Goal: Task Accomplishment & Management: Complete application form

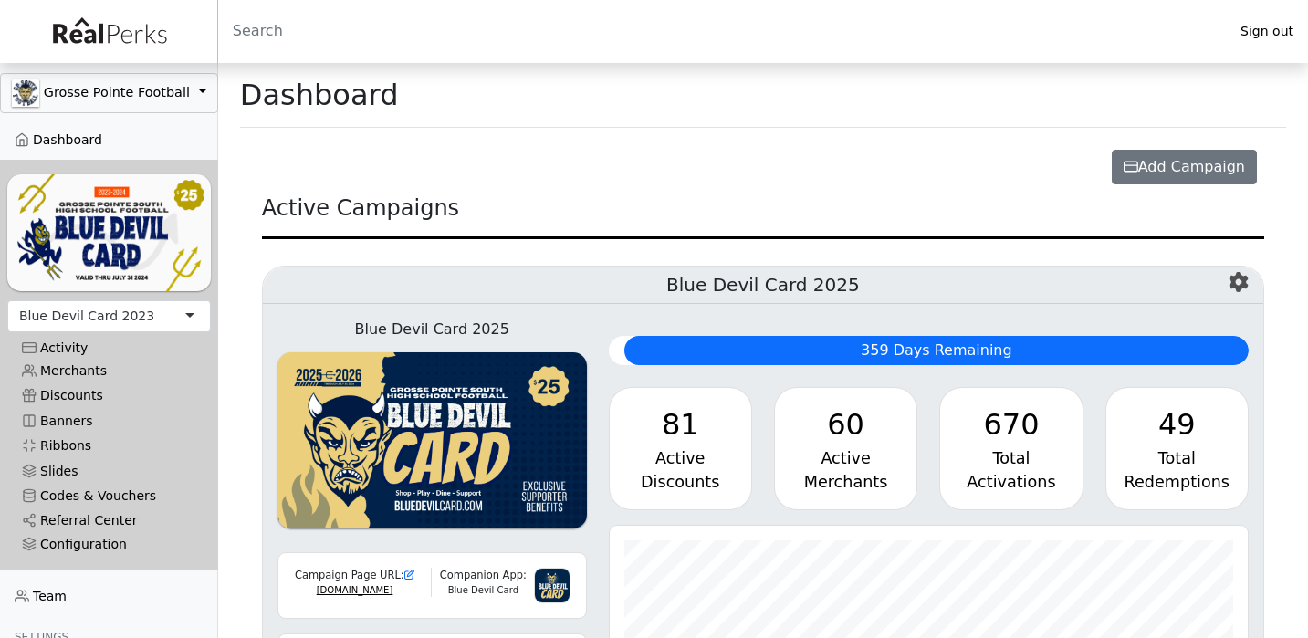
scroll to position [210, 639]
click at [116, 319] on div "Blue Devil Card 2023" at bounding box center [86, 316] width 135 height 19
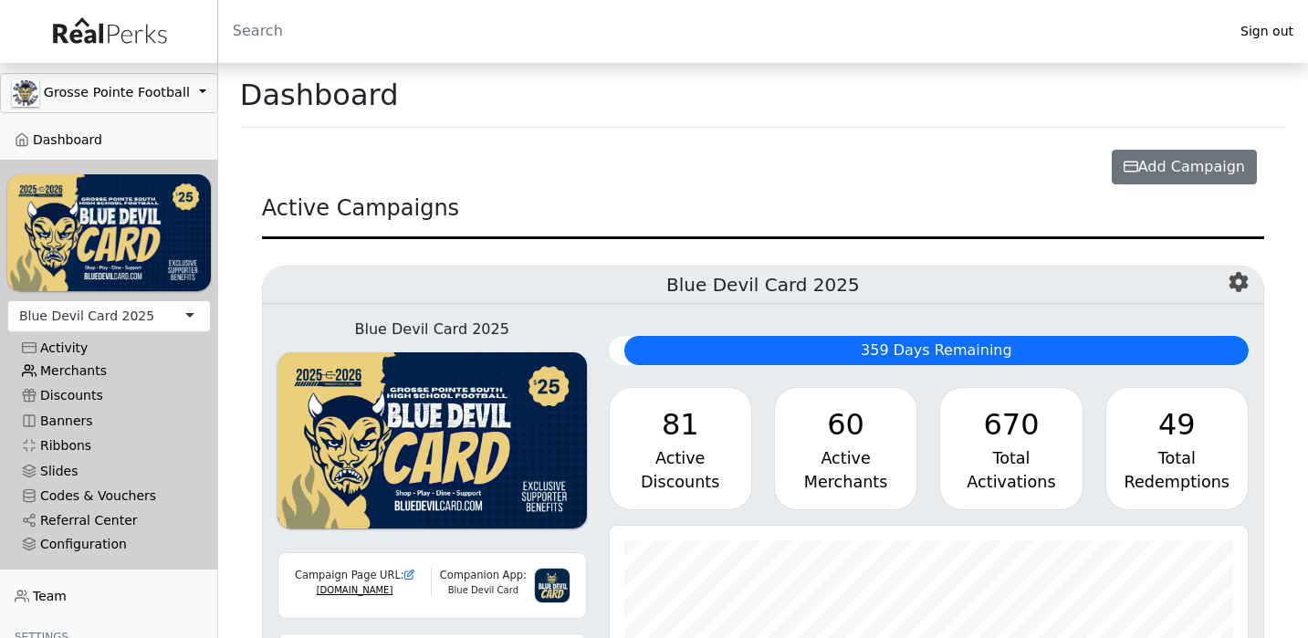
scroll to position [210, 639]
click at [103, 371] on link "Merchants" at bounding box center [109, 371] width 204 height 25
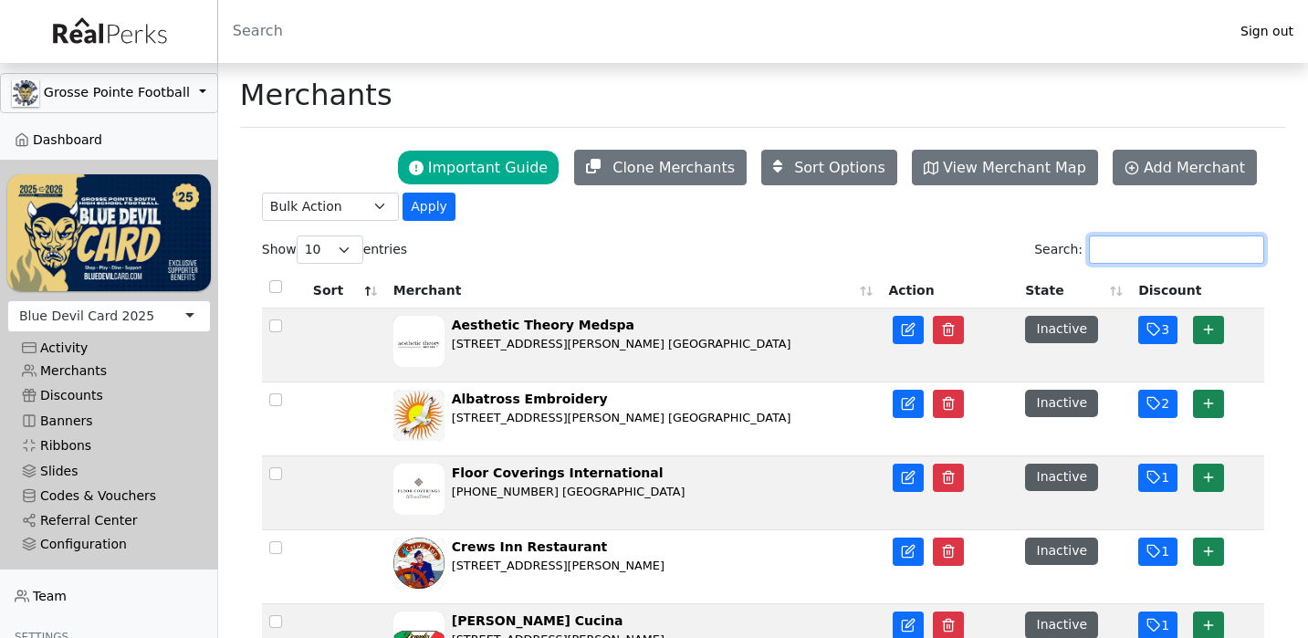
click at [1143, 245] on input "Search:" at bounding box center [1176, 249] width 175 height 28
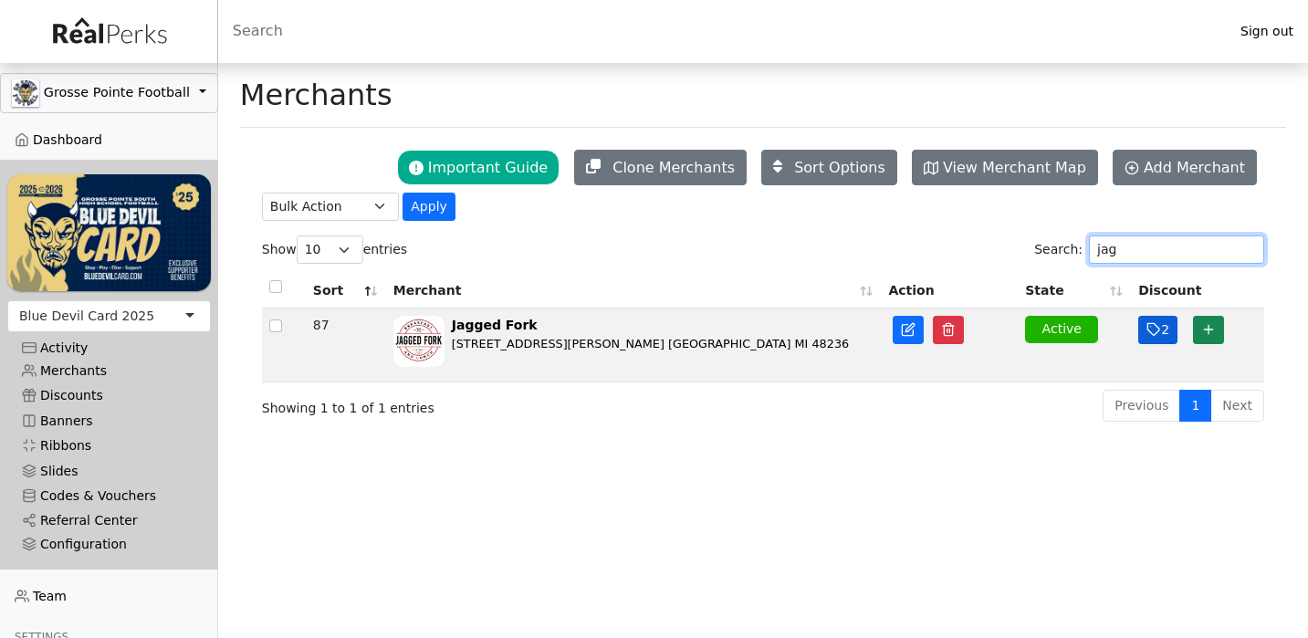
type input "jag"
click at [1151, 336] on icon "button" at bounding box center [1153, 330] width 12 height 12
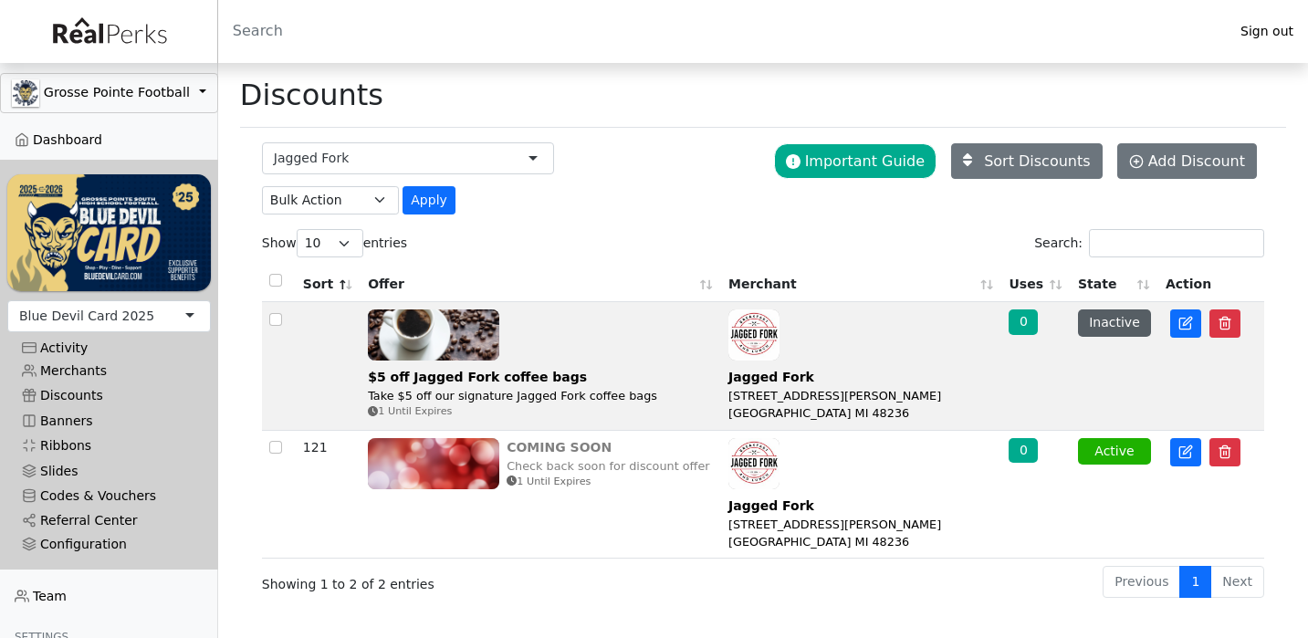
click at [464, 447] on img at bounding box center [433, 463] width 131 height 51
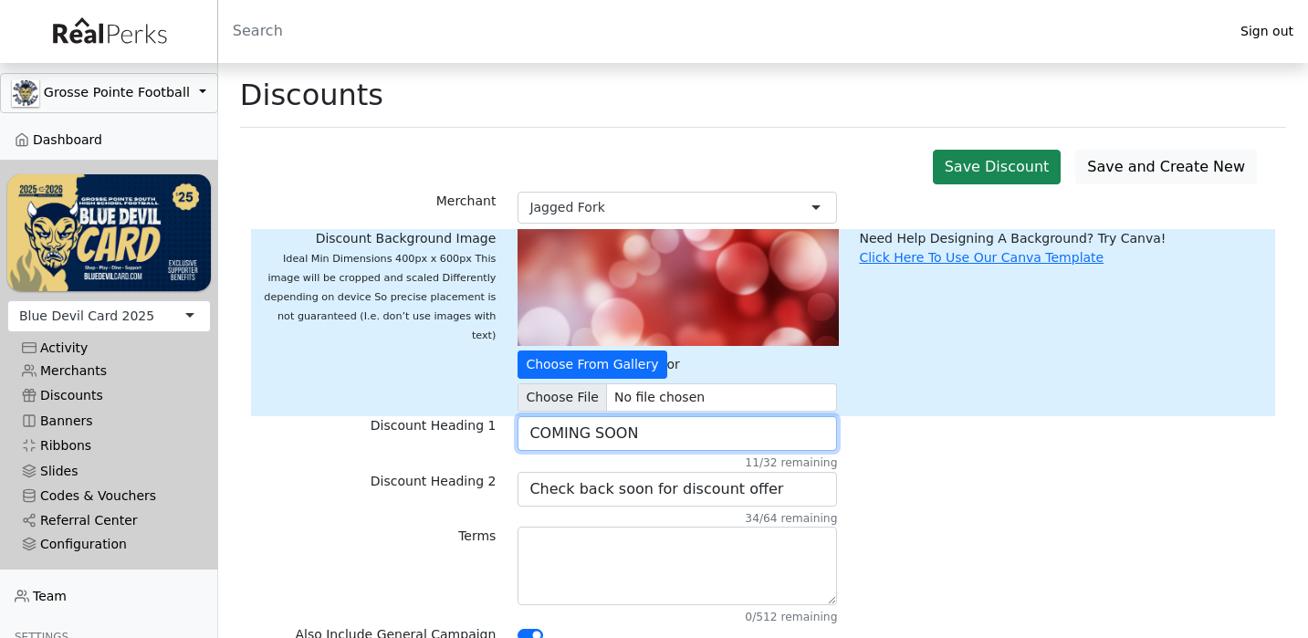
click at [603, 437] on input "COMING SOON" at bounding box center [677, 433] width 319 height 35
paste input "Very Berry"
type input "Very Berry with $20 Purchase"
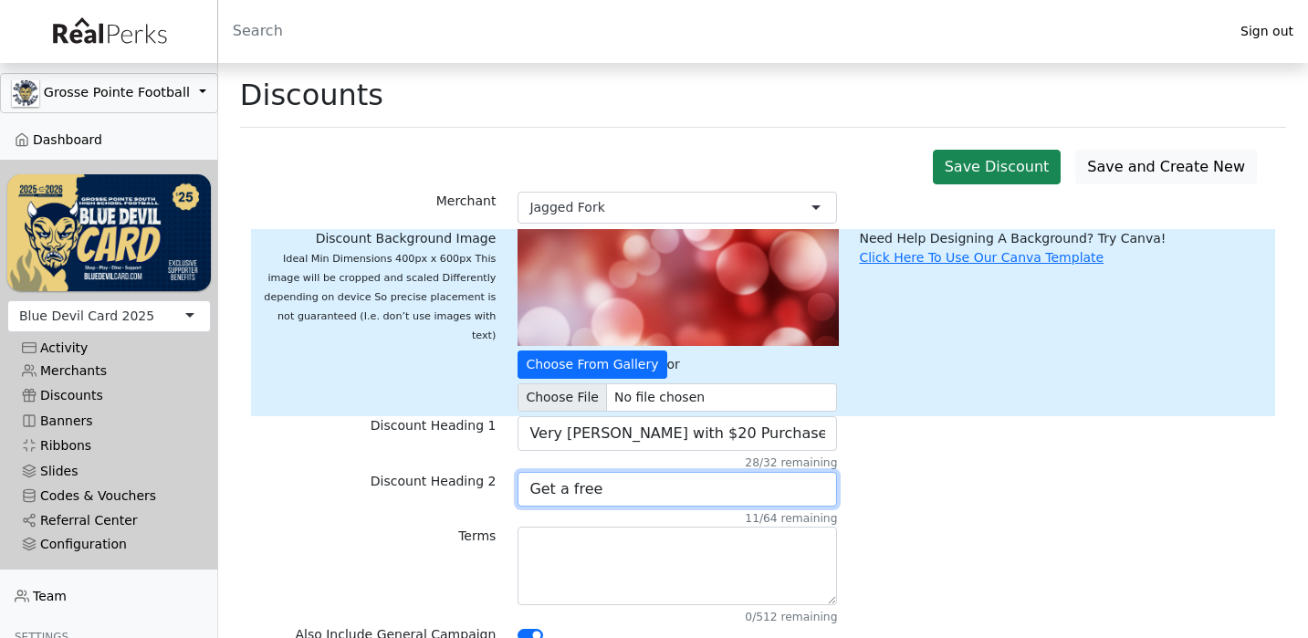
paste input "Very Berry"
click at [685, 494] on input "Get a free Very Berry with a $20 Purchase" at bounding box center [677, 489] width 319 height 35
type input "Get a free Very Berry with a $20 Purchase"
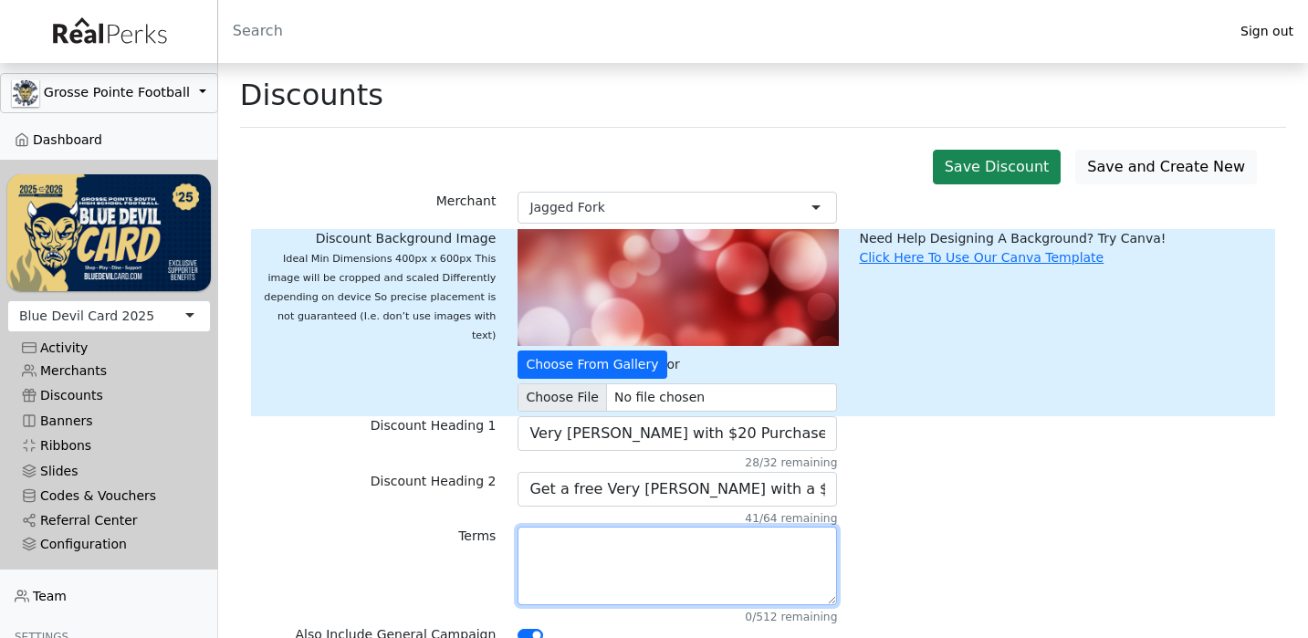
click at [647, 556] on textarea at bounding box center [677, 566] width 319 height 78
paste textarea "Get a free Very Berry with a $20 Purchase"
click at [755, 542] on textarea "Get a free Very Berry with a $20 Purchase" at bounding box center [677, 566] width 319 height 78
click at [808, 551] on textarea "Get a free Very Berry with a $20 purchase" at bounding box center [677, 566] width 319 height 78
paste textarea "Instore only. Monday - Friday"
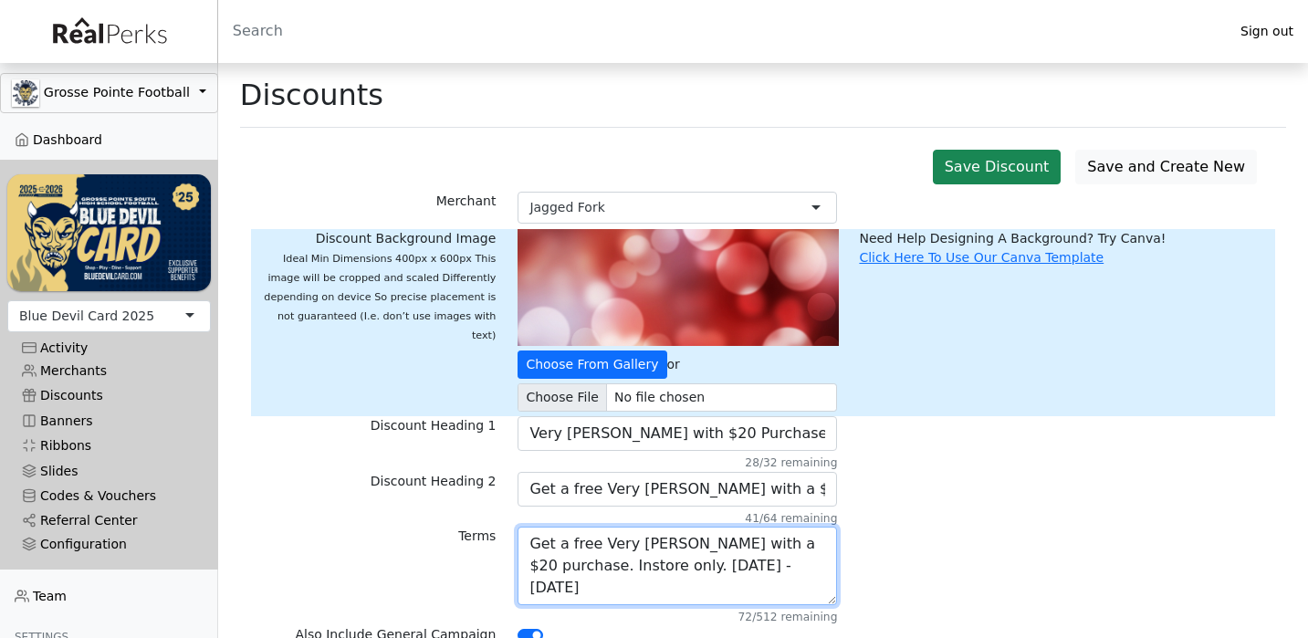
click at [617, 562] on textarea "Get a free Very Berry with a $20 purchase. Instore only. Monday - Friday" at bounding box center [677, 566] width 319 height 78
click at [683, 567] on textarea "Get a free Very Berry with a $20 purchase. Instore only. Monday - Friday" at bounding box center [677, 566] width 319 height 78
click at [762, 578] on textarea "Get a free Very Berry with a $20 purchase. Instore only. Monday - Friday" at bounding box center [677, 566] width 319 height 78
type textarea "Get a free Very Berry with a $20 purchase. Instore only. Monday - Friday"
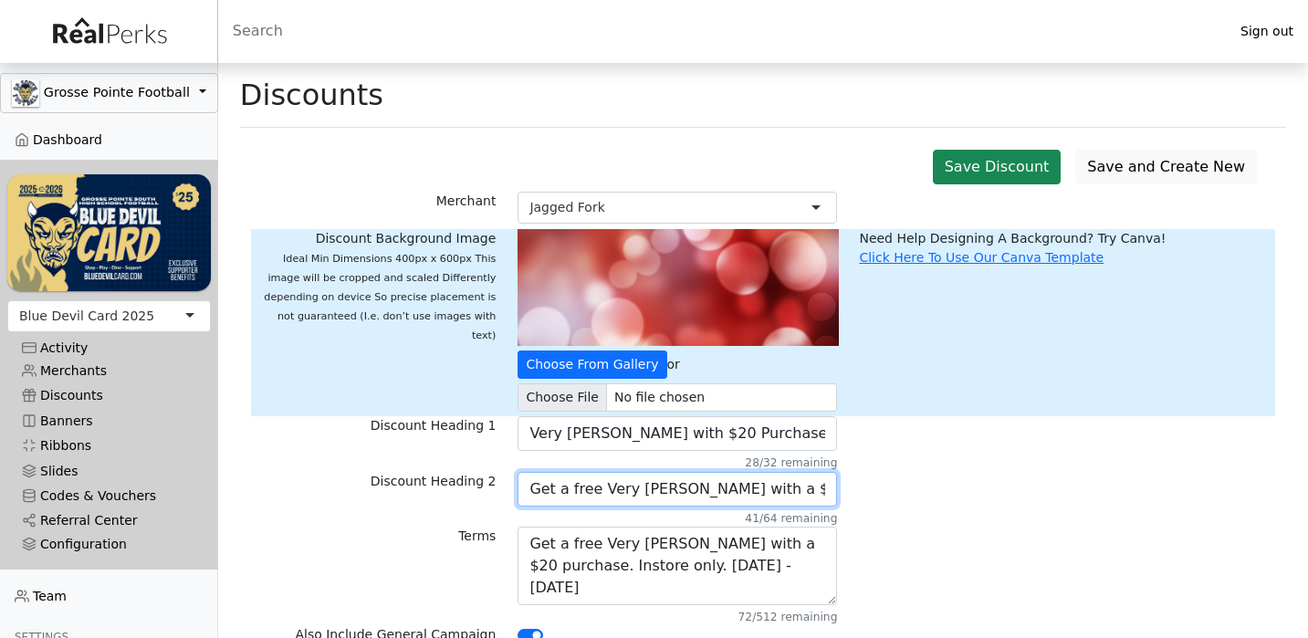
click at [543, 488] on input "Get a free Very Berry with a $20 Purchase" at bounding box center [677, 489] width 319 height 35
drag, startPoint x: 543, startPoint y: 488, endPoint x: 560, endPoint y: 490, distance: 16.5
click at [560, 490] on input "Get a free Very Berry with a $20 Purchase" at bounding box center [677, 489] width 319 height 35
click at [685, 489] on input "Gree Very Berry with a $20 Purchase" at bounding box center [677, 489] width 319 height 35
type input "Gree Very Berry with $20 Purchase"
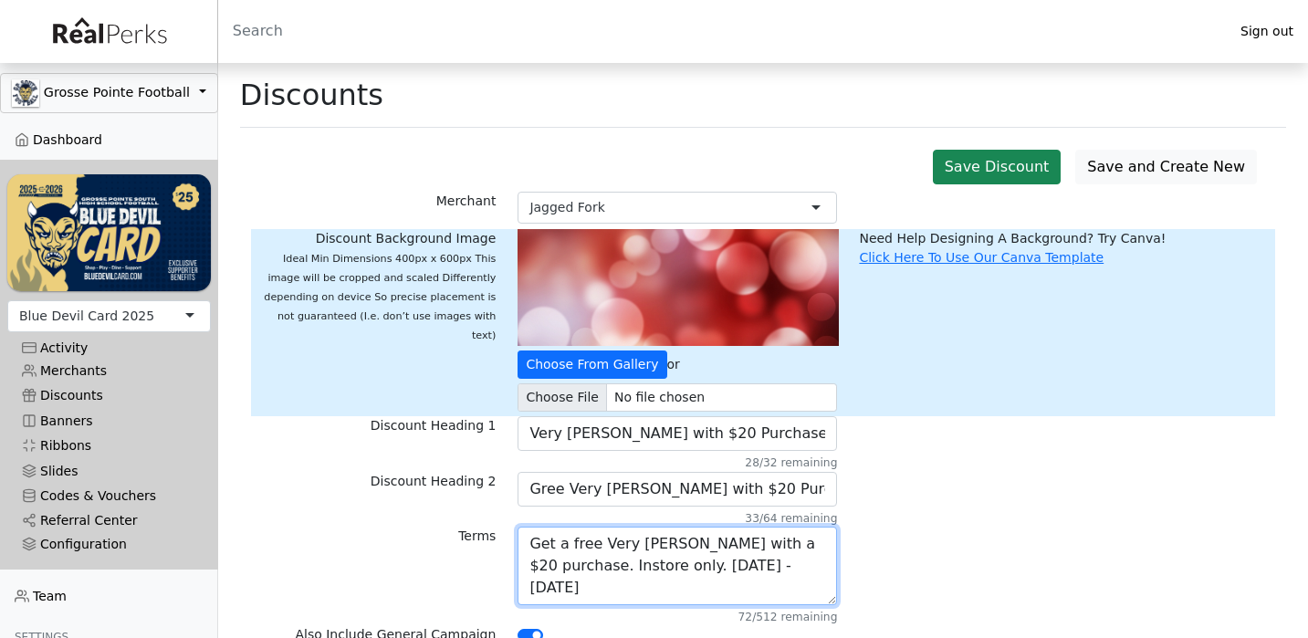
click at [550, 568] on textarea "Get a free Very Berry with a $20 purchase. Instore only. Monday - Friday" at bounding box center [677, 566] width 319 height 78
click at [558, 570] on textarea "Get a free Very Berry with a $20 purchase. In-store only. Monday - Friday" at bounding box center [677, 566] width 319 height 78
drag, startPoint x: 558, startPoint y: 570, endPoint x: 538, endPoint y: 568, distance: 20.2
click at [538, 568] on textarea "Get a free Very Berry with a $20 purchase. In-store only. Monday - Friday" at bounding box center [677, 566] width 319 height 78
click at [529, 561] on textarea "Get a free Very Berry with a $20 purchase. In-store only. Monday - Friday" at bounding box center [677, 566] width 319 height 78
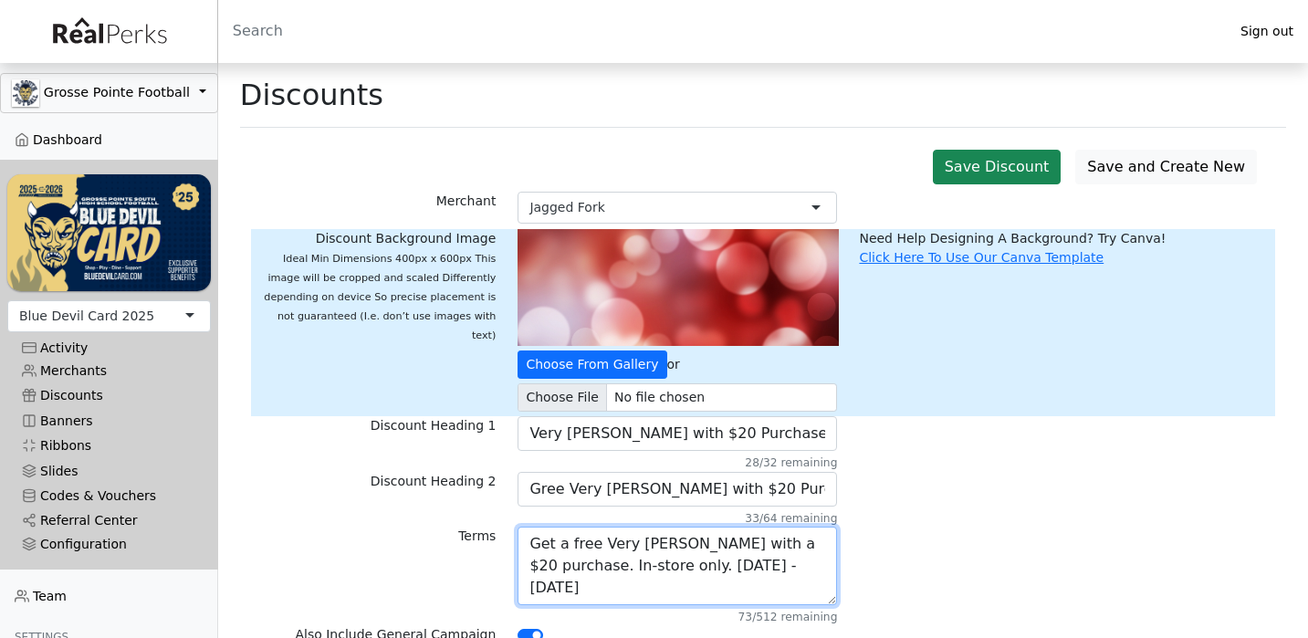
type textarea "Get a free Very Berry with a $20 purchase. In-store only. Monday - Friday"
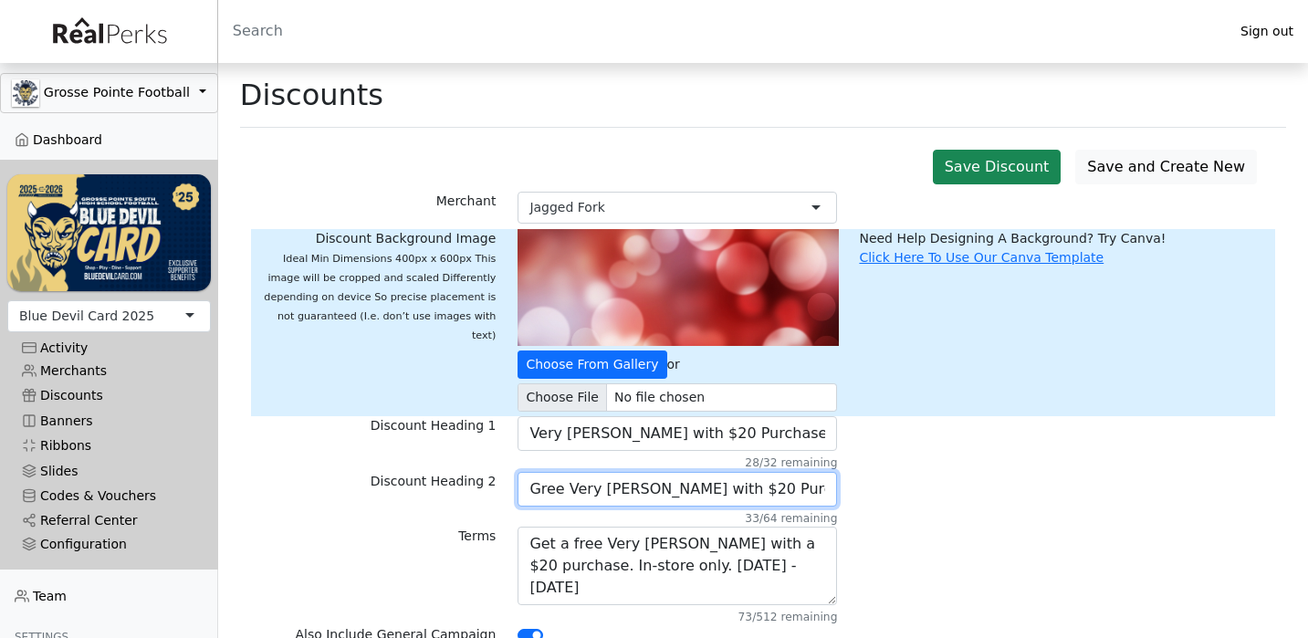
click at [701, 486] on input "Gree Very Berry with $20 Purchase" at bounding box center [677, 489] width 319 height 35
paste input "In-store"
type input "Gree Very Berry with $20 In-store Purchase"
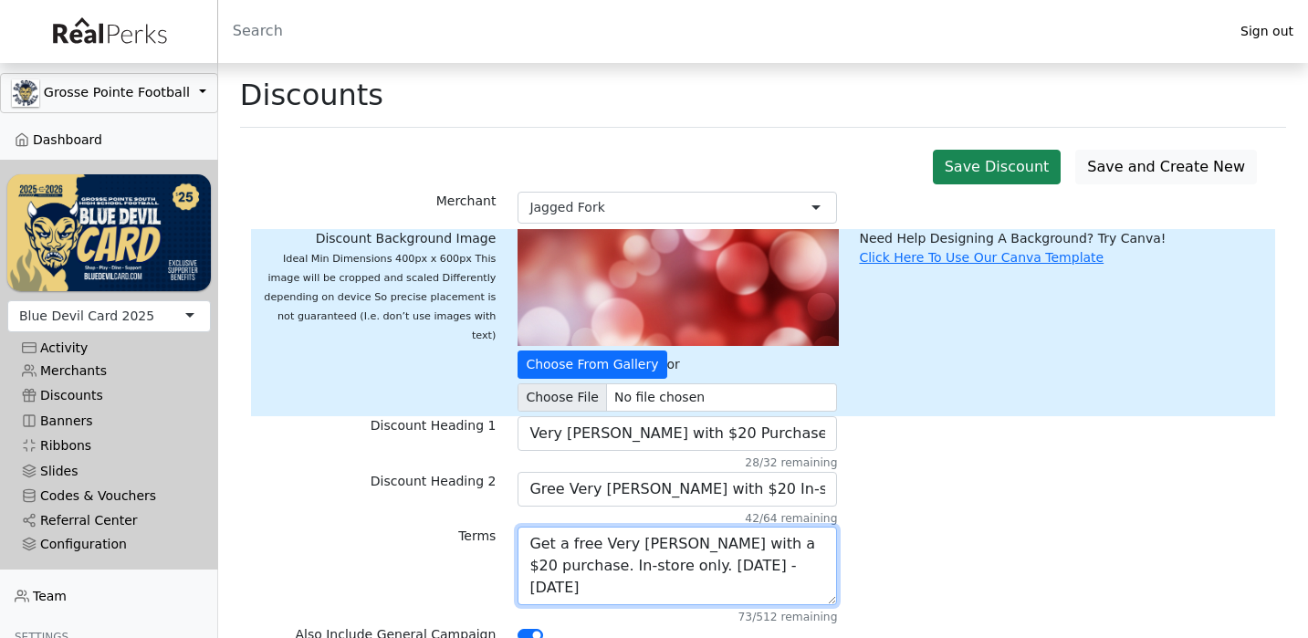
click at [777, 572] on textarea "Get a free Very Berry with a $20 purchase. In-store only. Monday - Friday" at bounding box center [677, 566] width 319 height 78
click at [732, 301] on img at bounding box center [678, 287] width 321 height 117
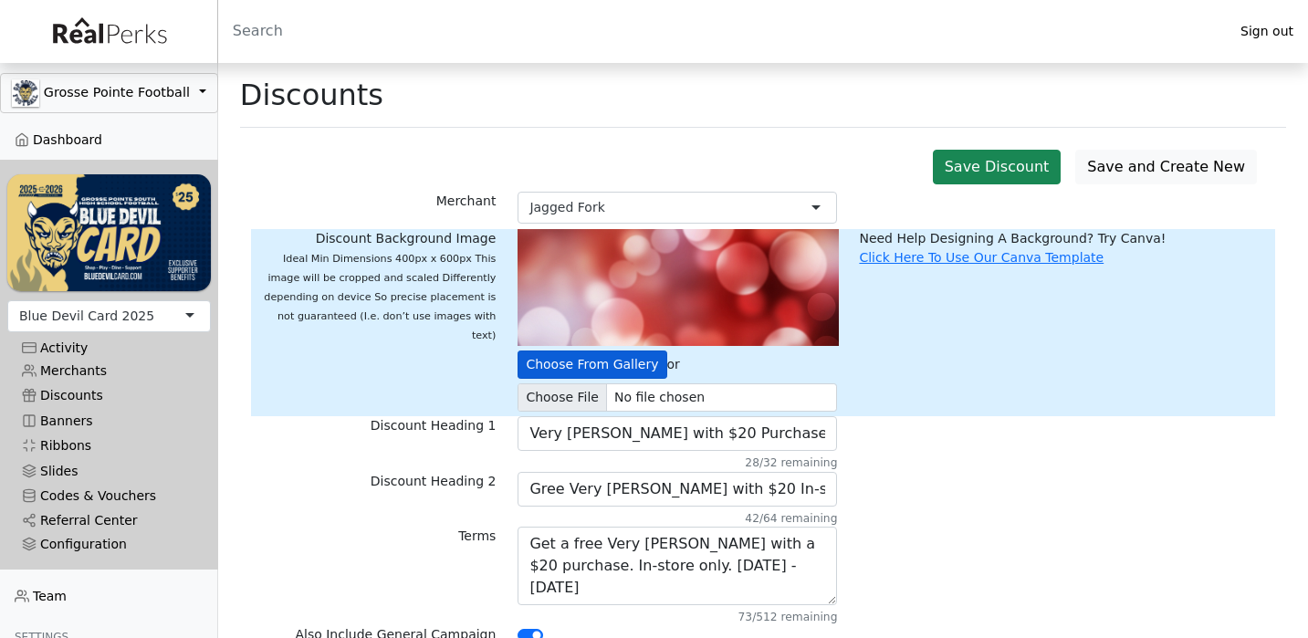
click at [616, 367] on button "Choose From Gallery" at bounding box center [592, 364] width 149 height 28
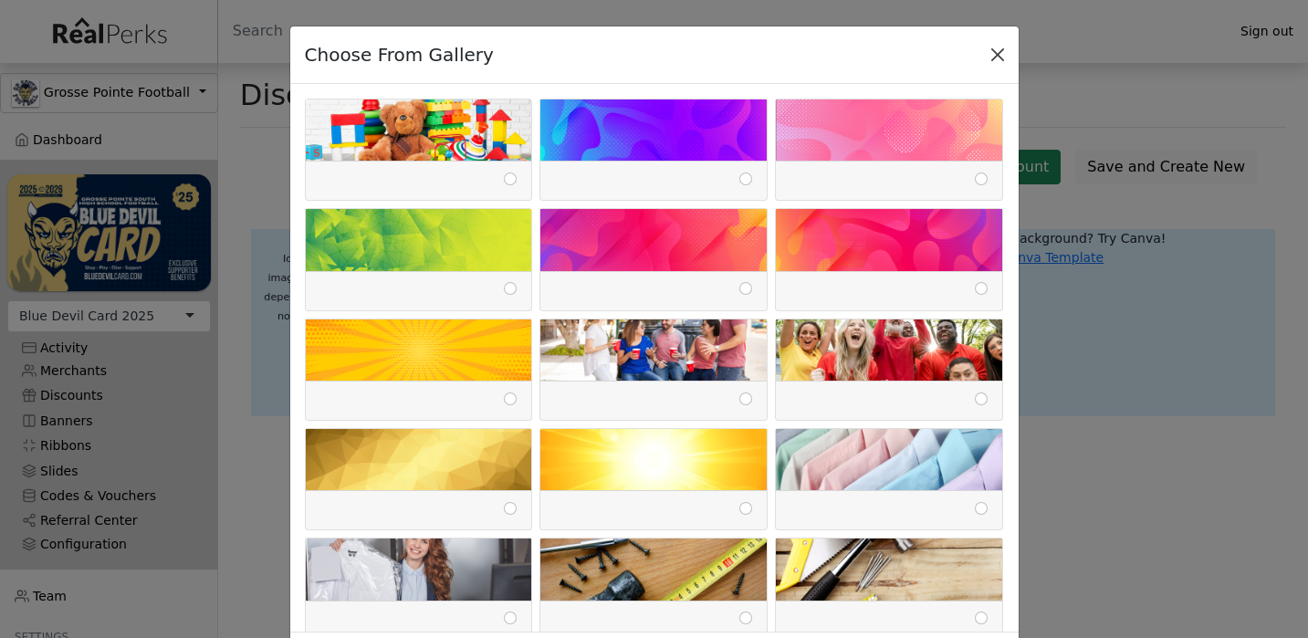
click at [998, 57] on button "Close" at bounding box center [997, 54] width 27 height 27
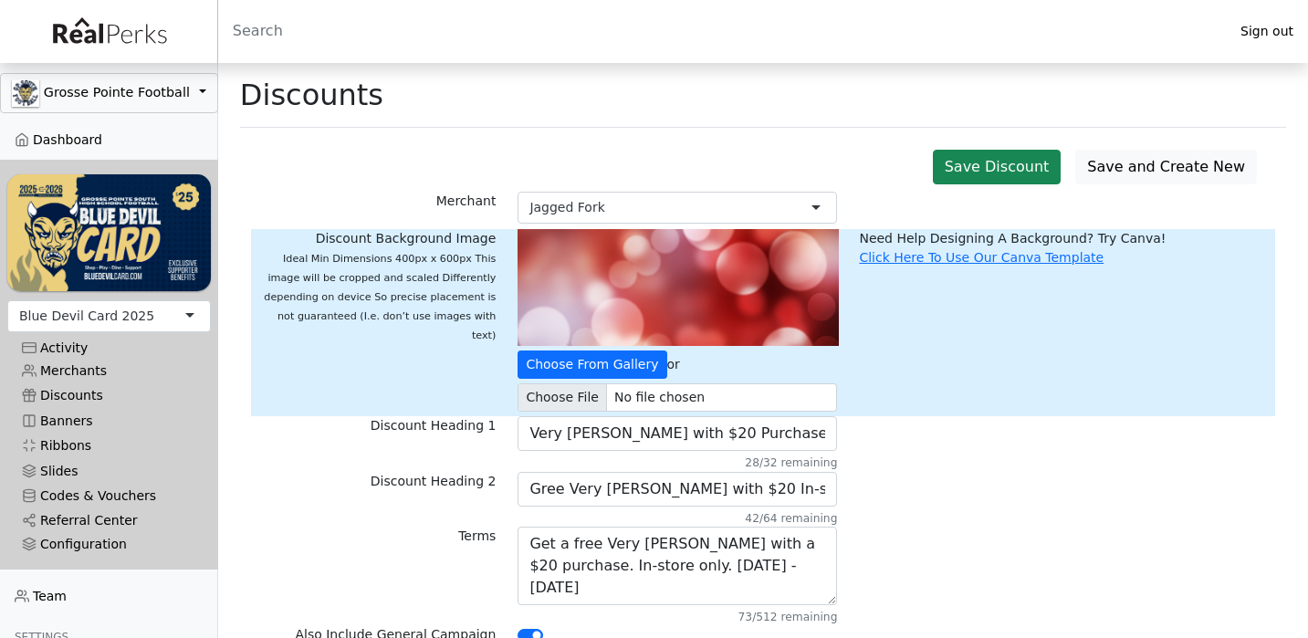
click at [586, 392] on input "file" at bounding box center [677, 397] width 319 height 28
type input "C:\fakepath\Screenshot 2025-08-28 at 4.26.54 PM.png"
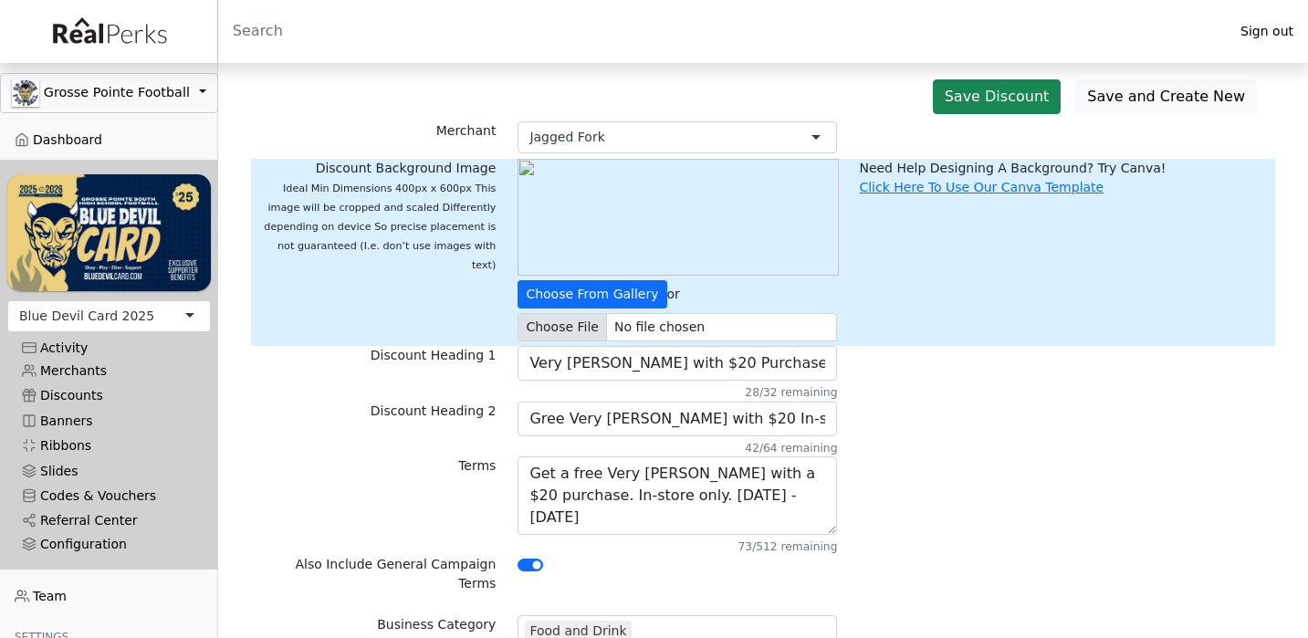
scroll to position [76, 0]
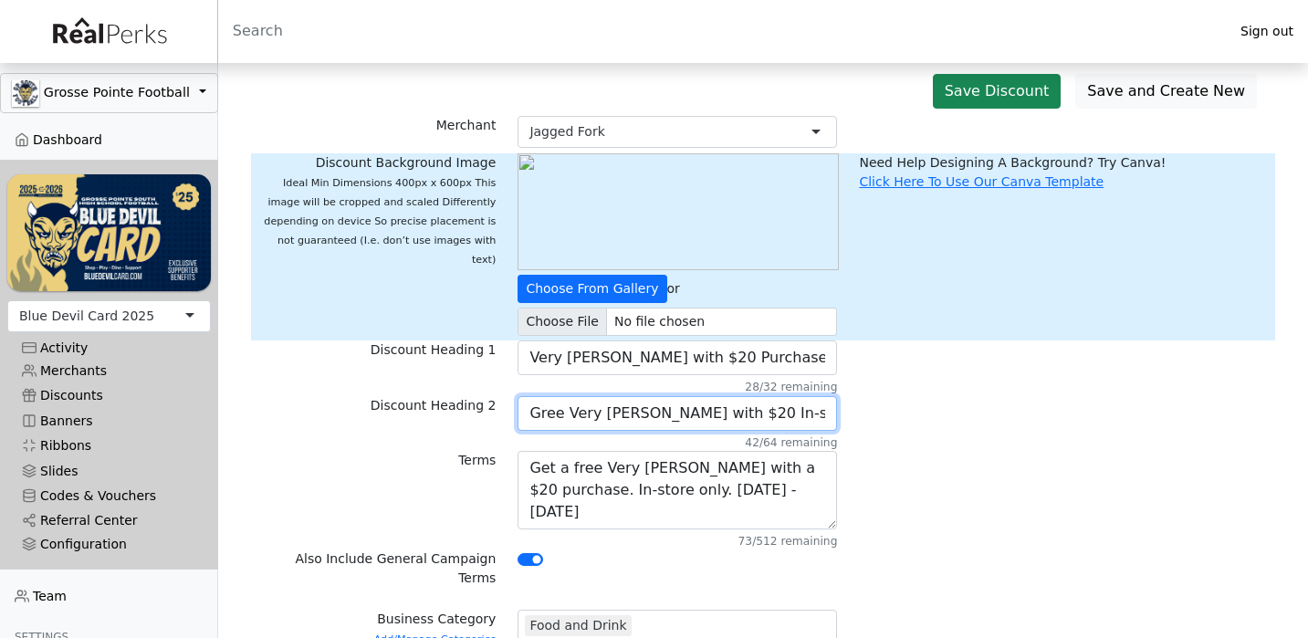
click at [540, 413] on input "Gree Very Berry with $20 In-store Purchase" at bounding box center [677, 413] width 319 height 35
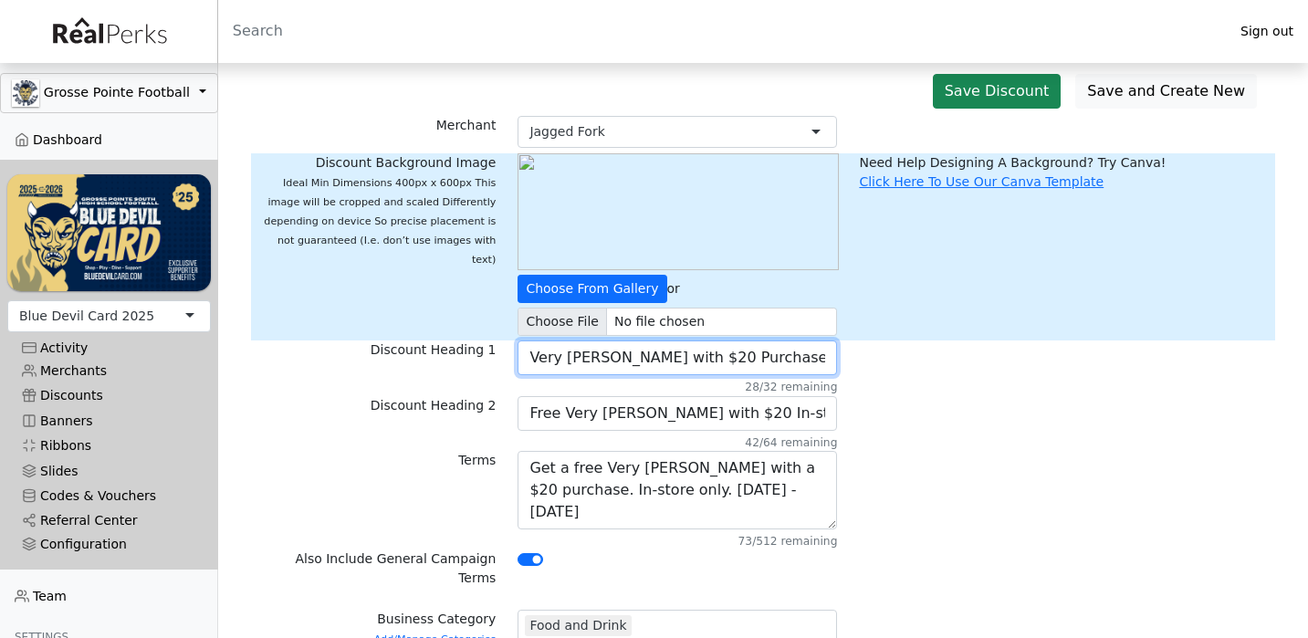
click at [741, 360] on input "Very Berry with $20 Purchase" at bounding box center [677, 357] width 319 height 35
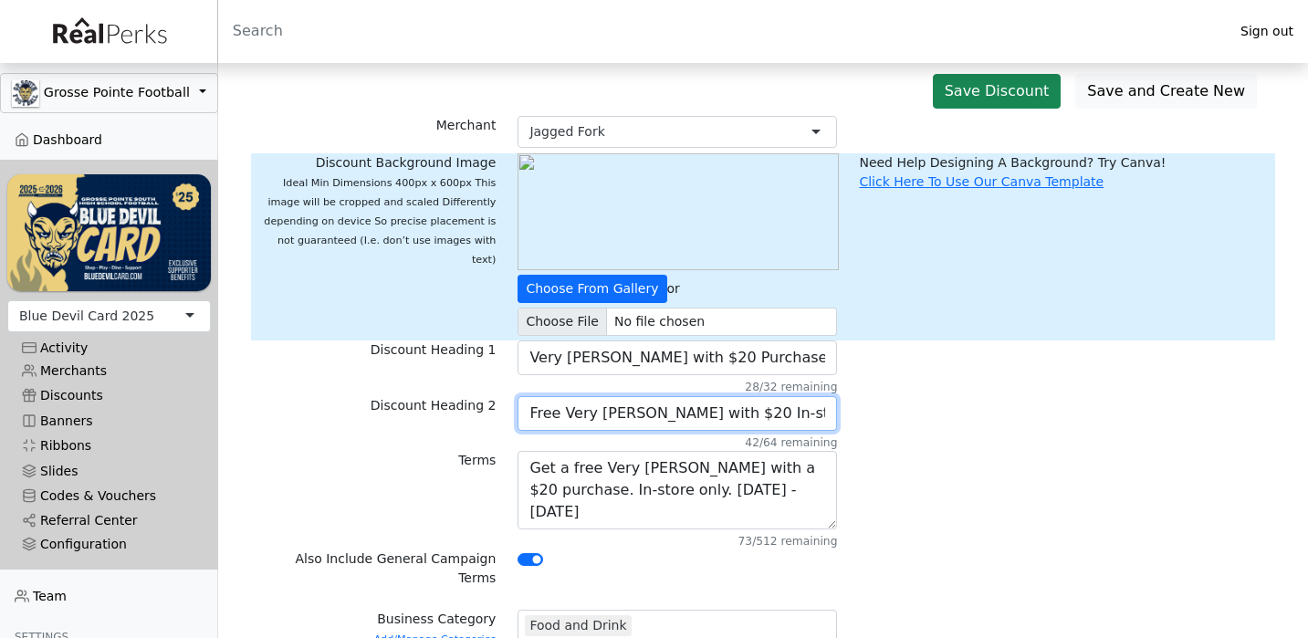
click at [544, 417] on input "Free Very Berry with $20 In-store Purchase" at bounding box center [677, 413] width 319 height 35
type input "Free Very Berry with $20 In-store Purchase"
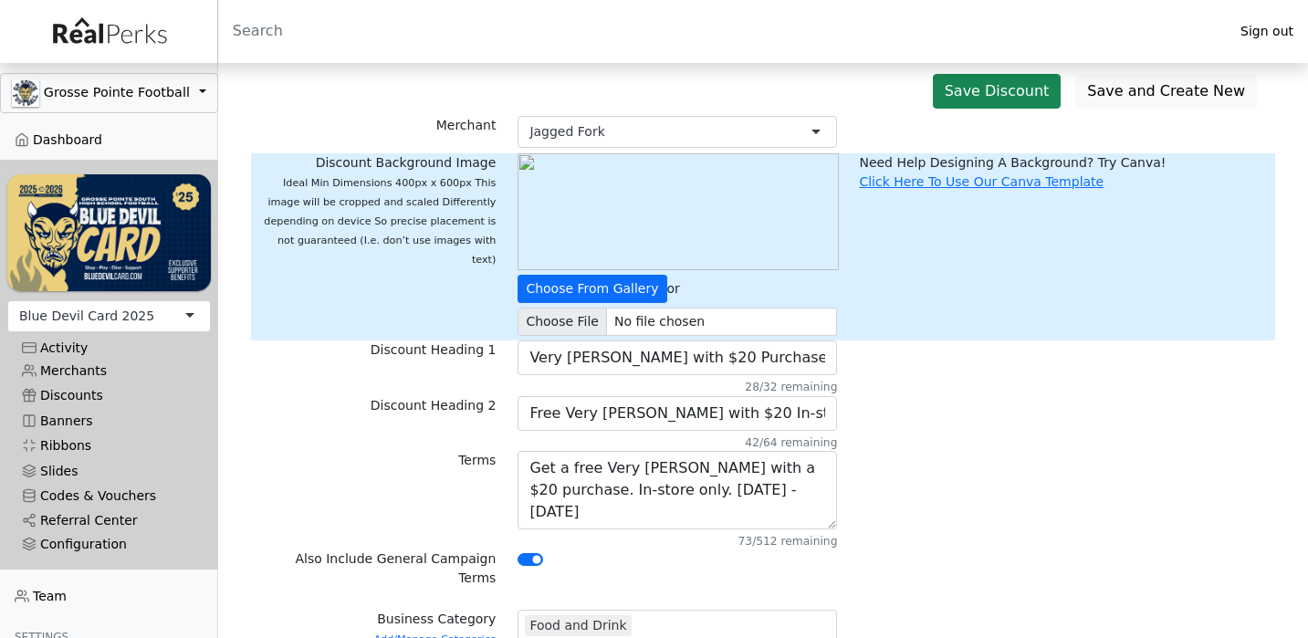
click at [926, 535] on div "Terms Get a free Very Berry with a $20 purchase. In-store only. Monday - Friday…" at bounding box center [763, 500] width 1024 height 99
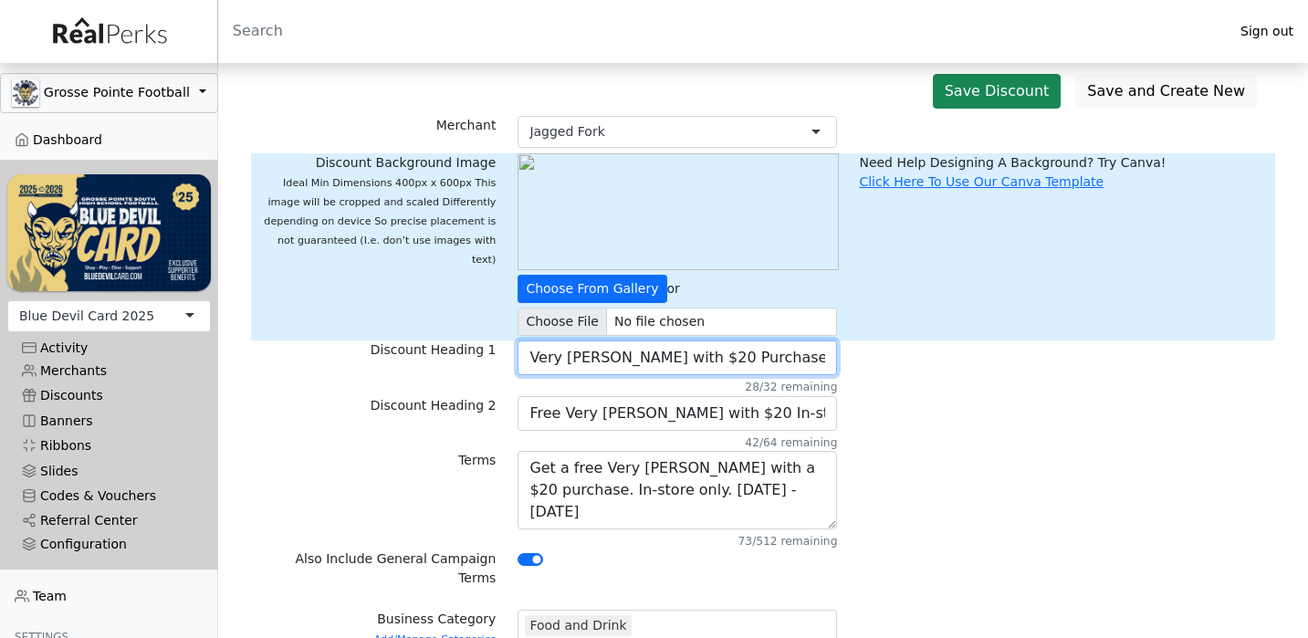
click at [765, 355] on input "Very Berry with $20 Purchase" at bounding box center [677, 357] width 319 height 35
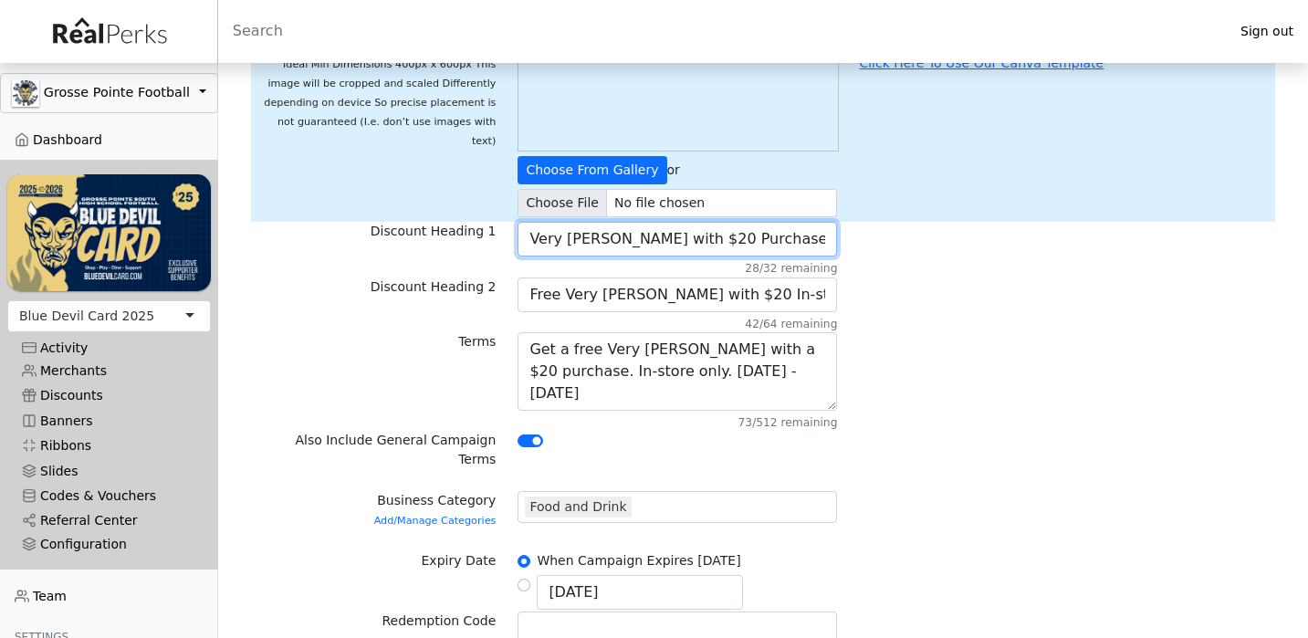
scroll to position [198, 0]
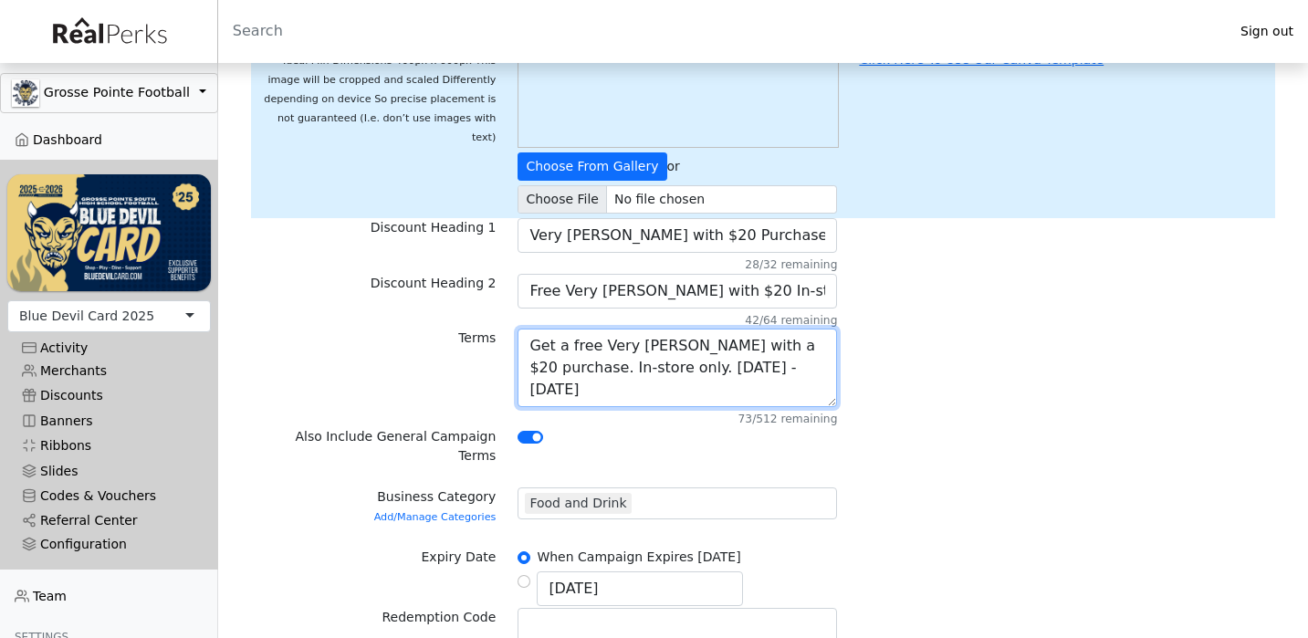
click at [618, 371] on textarea "Get a free Very Berry with a $20 purchase. In-store only. Monday - Friday" at bounding box center [677, 368] width 319 height 78
click at [759, 391] on textarea "Get a free Very Berry with a $20 purchase. In-store only. Coupon is valid Monda…" at bounding box center [677, 368] width 319 height 78
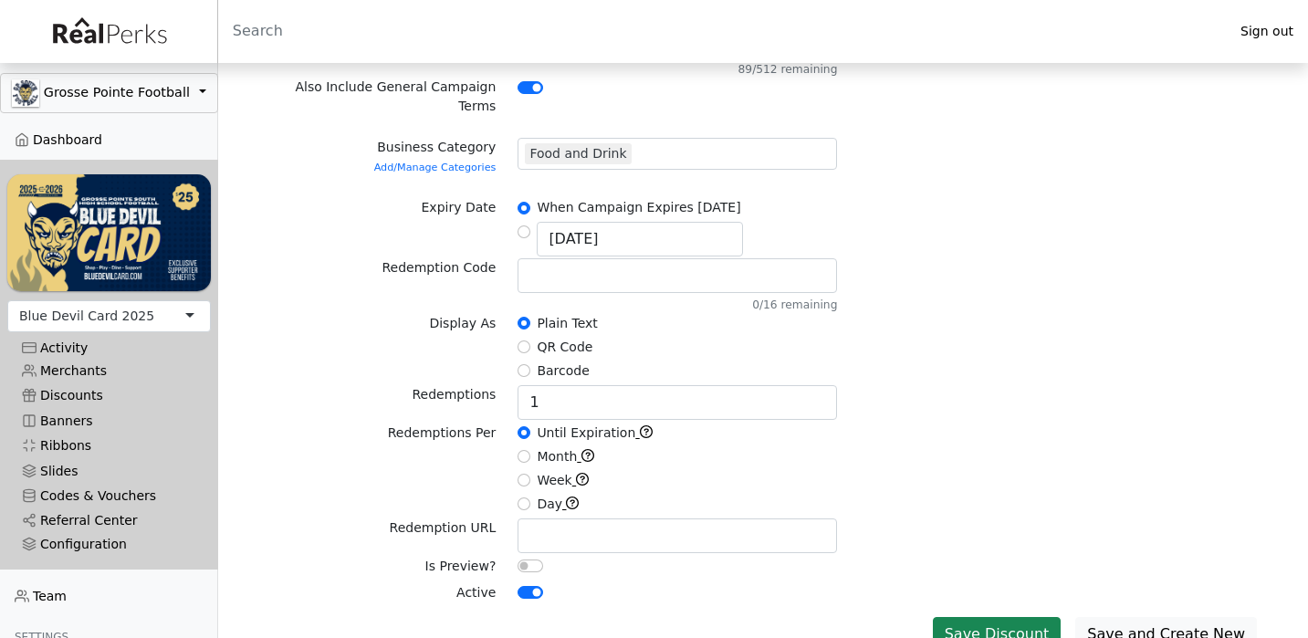
scroll to position [547, 0]
type textarea "Get a free Very Berry with a $20 purchase. In-store only. Coupon is valid Monda…"
click at [988, 618] on button "Save Discount" at bounding box center [997, 635] width 129 height 35
